Goal: Task Accomplishment & Management: Manage account settings

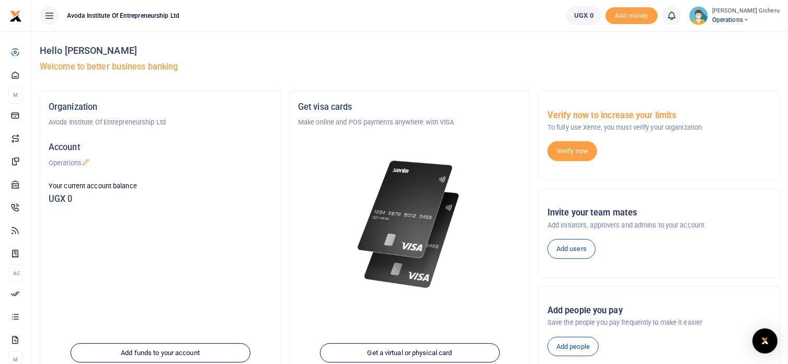
click at [737, 16] on span "Operations" at bounding box center [745, 19] width 67 height 9
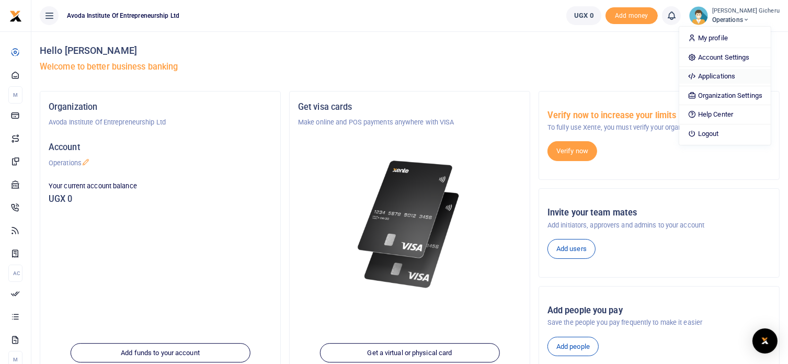
click at [715, 76] on link "Applications" at bounding box center [724, 76] width 91 height 15
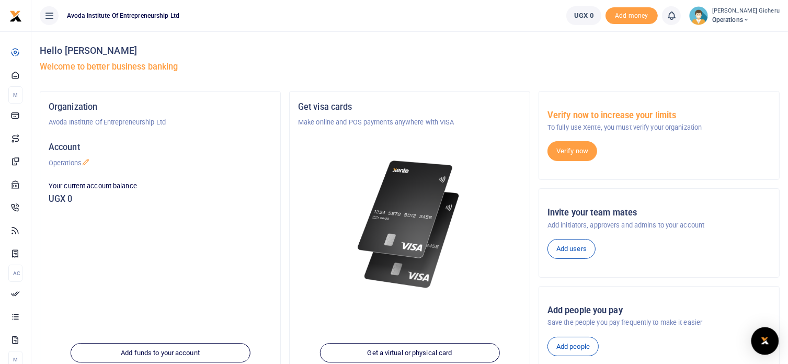
click at [764, 343] on img "Open Intercom Messenger" at bounding box center [765, 340] width 14 height 13
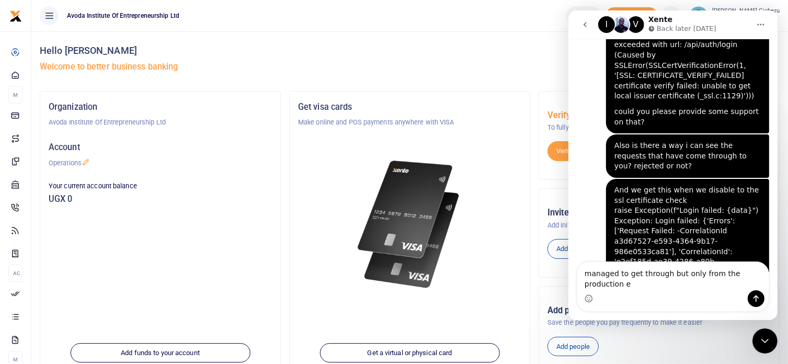
scroll to position [361, 0]
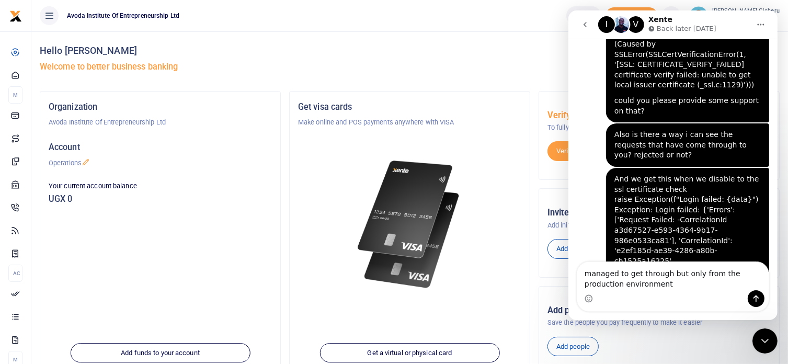
click at [636, 274] on textarea "managed to get through but only from the production environment" at bounding box center [671, 276] width 191 height 28
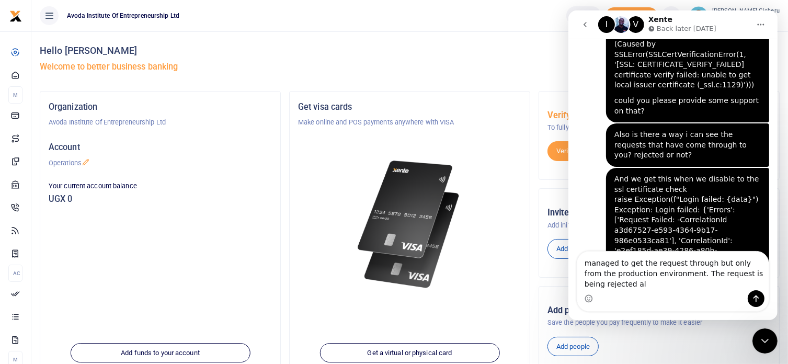
scroll to position [371, 0]
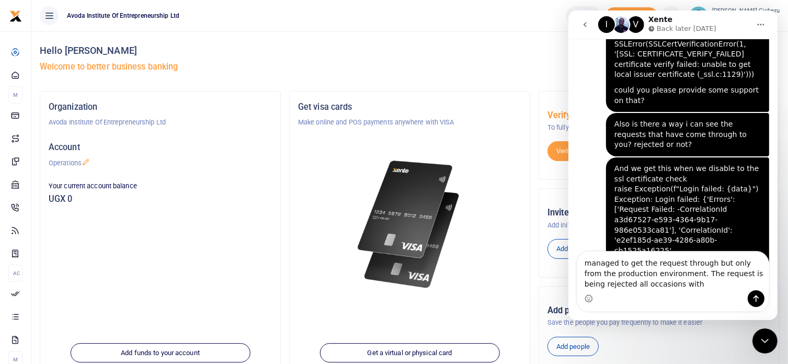
type textarea "managed to get the request through but only from the production environment. Th…"
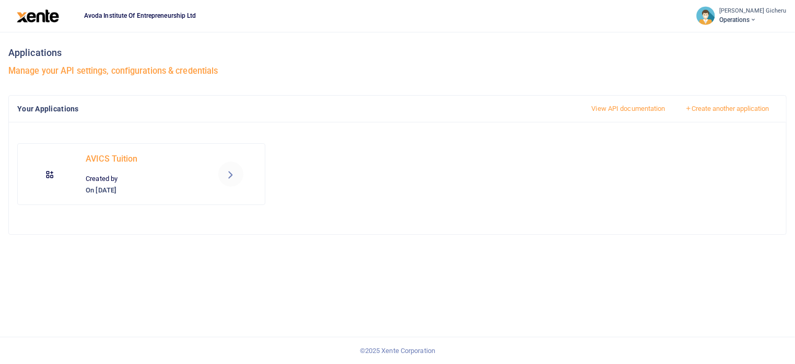
click at [743, 22] on span "Operations" at bounding box center [753, 19] width 67 height 9
click at [674, 84] on link "Help Center" at bounding box center [707, 81] width 147 height 15
click at [742, 18] on span "Operations" at bounding box center [753, 19] width 67 height 9
click at [226, 177] on icon at bounding box center [231, 174] width 13 height 13
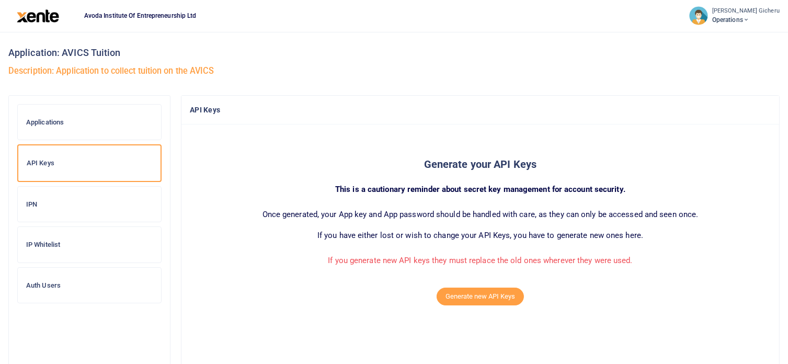
click at [45, 285] on h6 "Auth Users" at bounding box center [89, 285] width 126 height 8
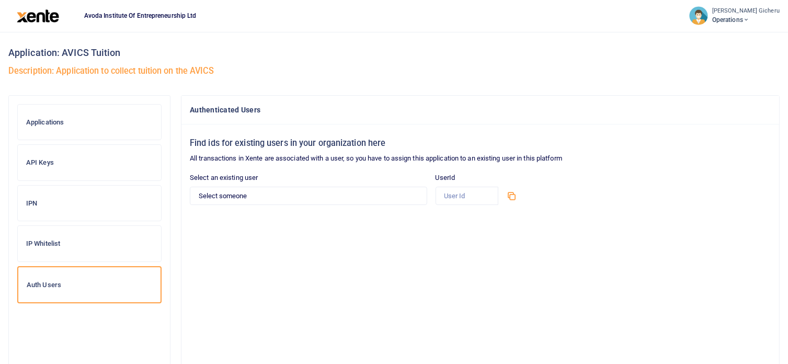
click at [511, 198] on icon at bounding box center [511, 195] width 10 height 10
click at [331, 199] on select "Select someone [PERSON_NAME] Gicheru - [PERSON_NAME][EMAIL_ADDRESS][DOMAIN_NAME]" at bounding box center [308, 196] width 237 height 18
select select "13900"
click at [190, 187] on select "Select someone [PERSON_NAME] Gicheru - [PERSON_NAME][EMAIL_ADDRESS][DOMAIN_NAME]" at bounding box center [308, 196] width 237 height 18
type input "13900"
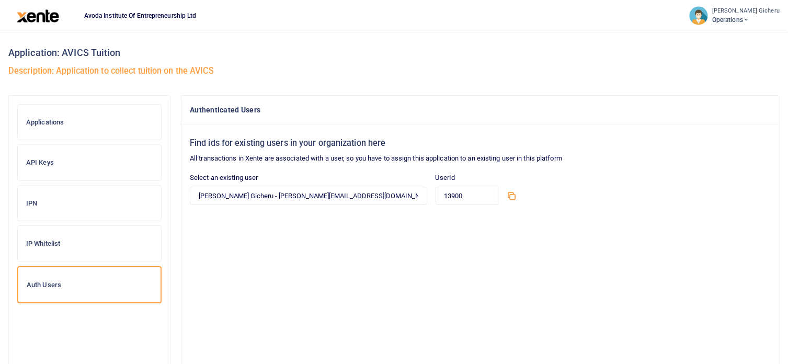
click at [55, 240] on h6 "IP Whitelist" at bounding box center [89, 243] width 126 height 8
